Goal: Task Accomplishment & Management: Complete application form

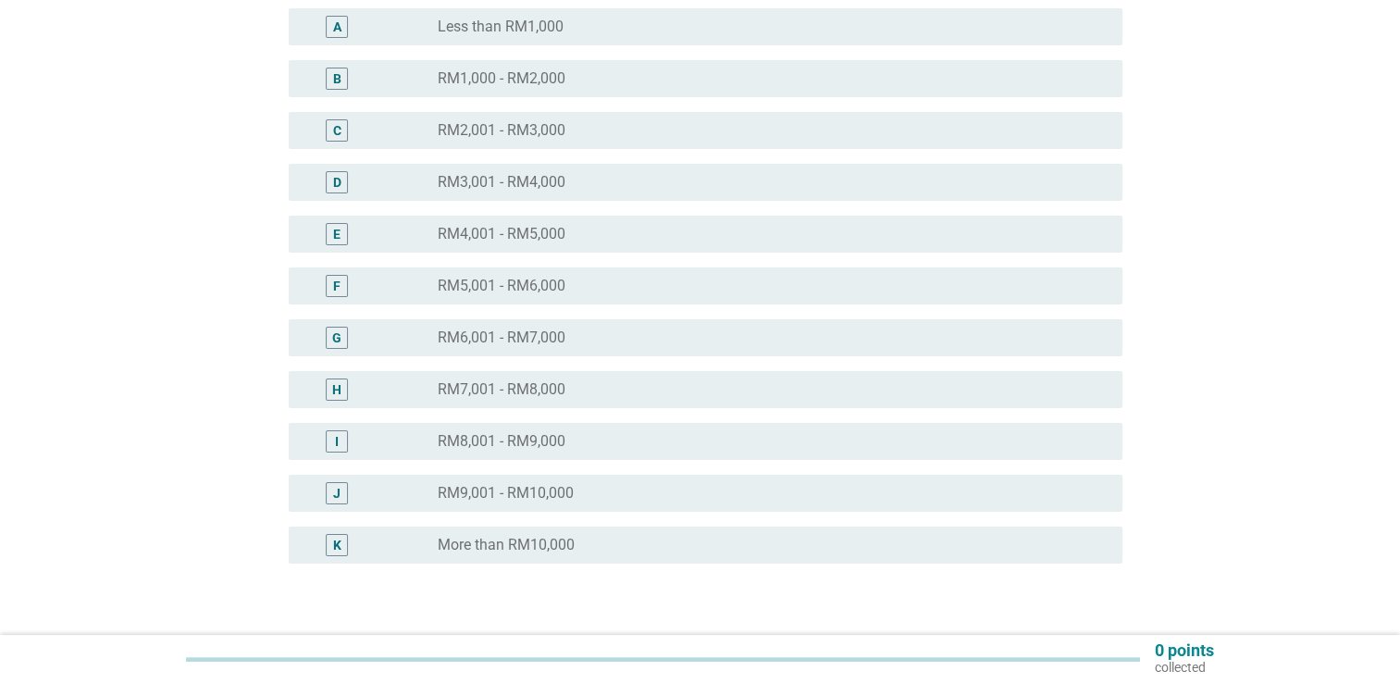
scroll to position [277, 0]
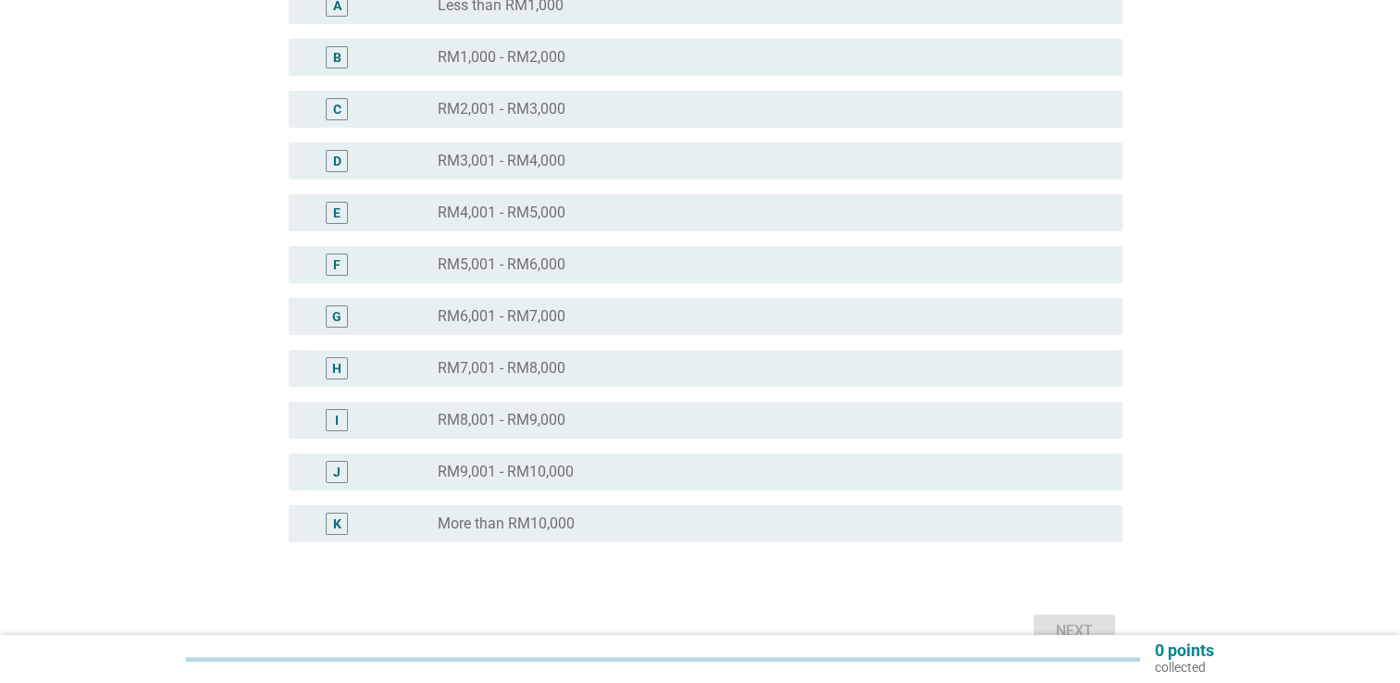
click at [574, 424] on div "radio_button_unchecked RM8,001 - RM9,000" at bounding box center [765, 420] width 655 height 18
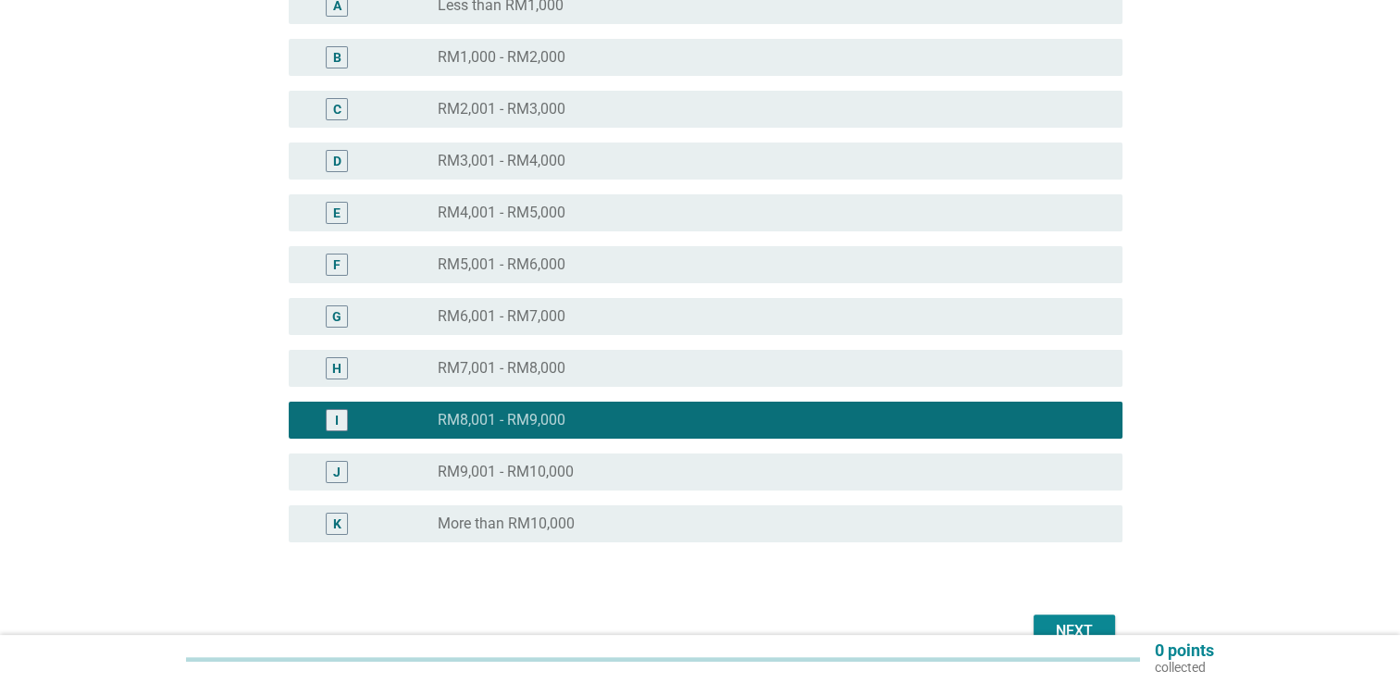
click at [1080, 624] on div "Next" at bounding box center [1074, 631] width 52 height 22
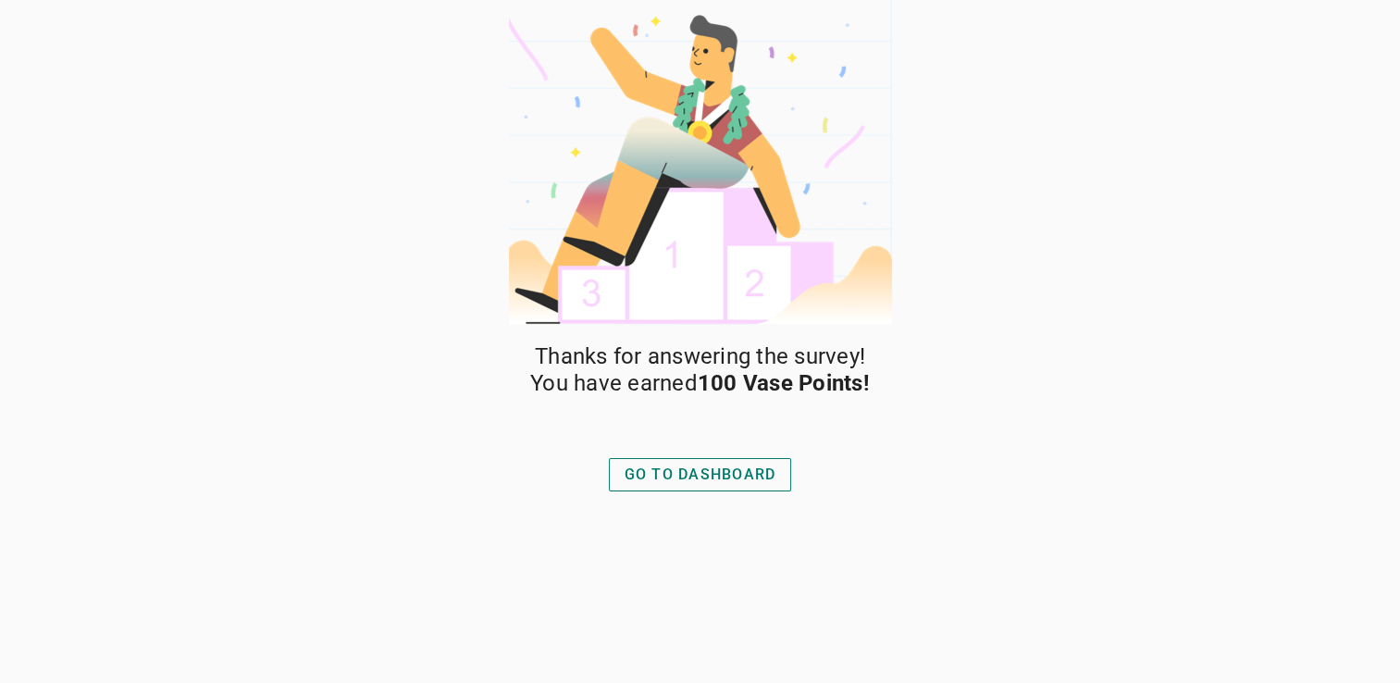
click at [722, 485] on div "GO TO DASHBOARD" at bounding box center [700, 474] width 152 height 22
